Goal: Transaction & Acquisition: Purchase product/service

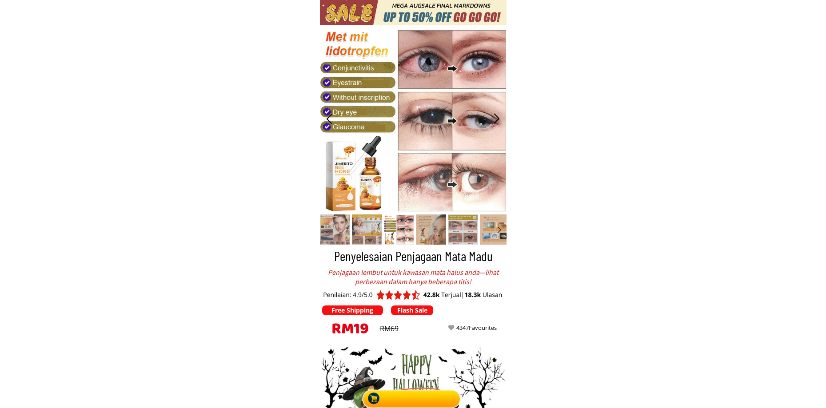
click at [417, 403] on div at bounding box center [413, 397] width 104 height 22
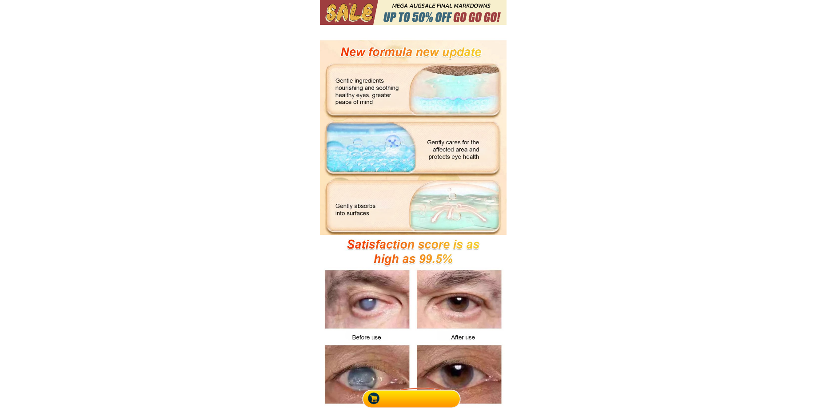
scroll to position [2931, 0]
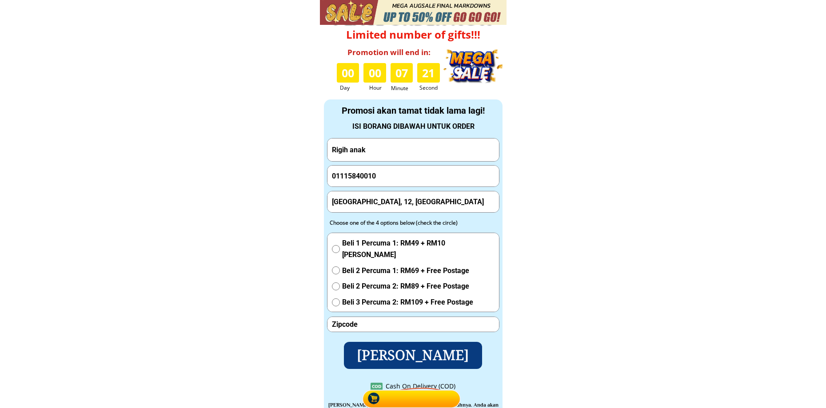
click at [396, 156] on input "Rigih anak" at bounding box center [413, 150] width 167 height 23
paste input "[PERSON_NAME]"
type input "[PERSON_NAME]"
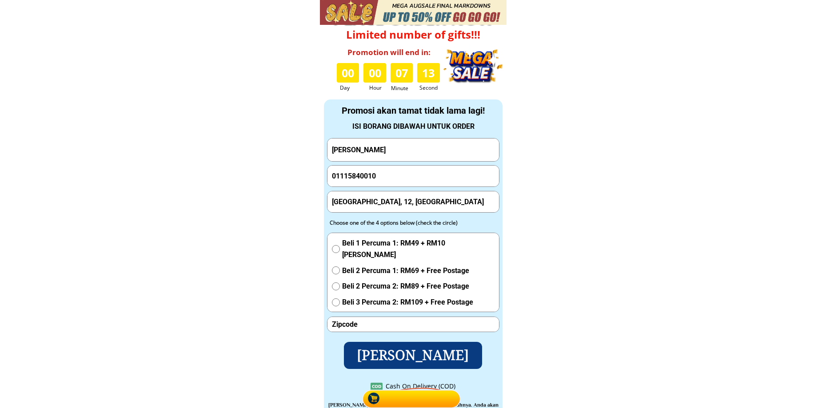
click at [371, 172] on input "01115840010" at bounding box center [413, 176] width 167 height 21
paste input "34309446"
type input "0134309446"
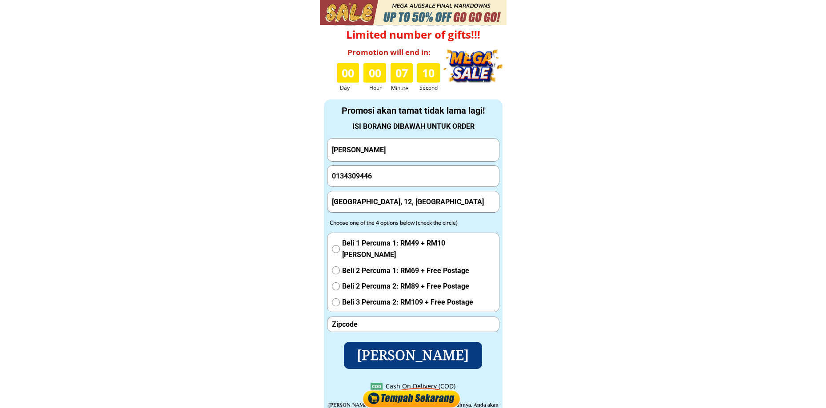
click at [397, 201] on input "[GEOGRAPHIC_DATA], 12, [GEOGRAPHIC_DATA]" at bounding box center [413, 202] width 167 height 21
paste input "[GEOGRAPHIC_DATA], 14,"
type input "[STREET_ADDRESS]"
click at [367, 243] on span "Beli 1 Percuma 1: RM49 + RM10 [PERSON_NAME]" at bounding box center [418, 249] width 152 height 23
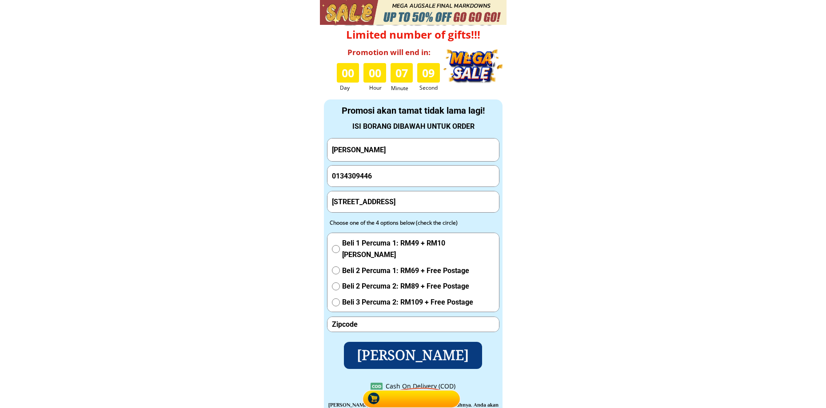
radio input "true"
click at [401, 356] on p "[PERSON_NAME]" at bounding box center [413, 355] width 138 height 27
